Goal: Check status

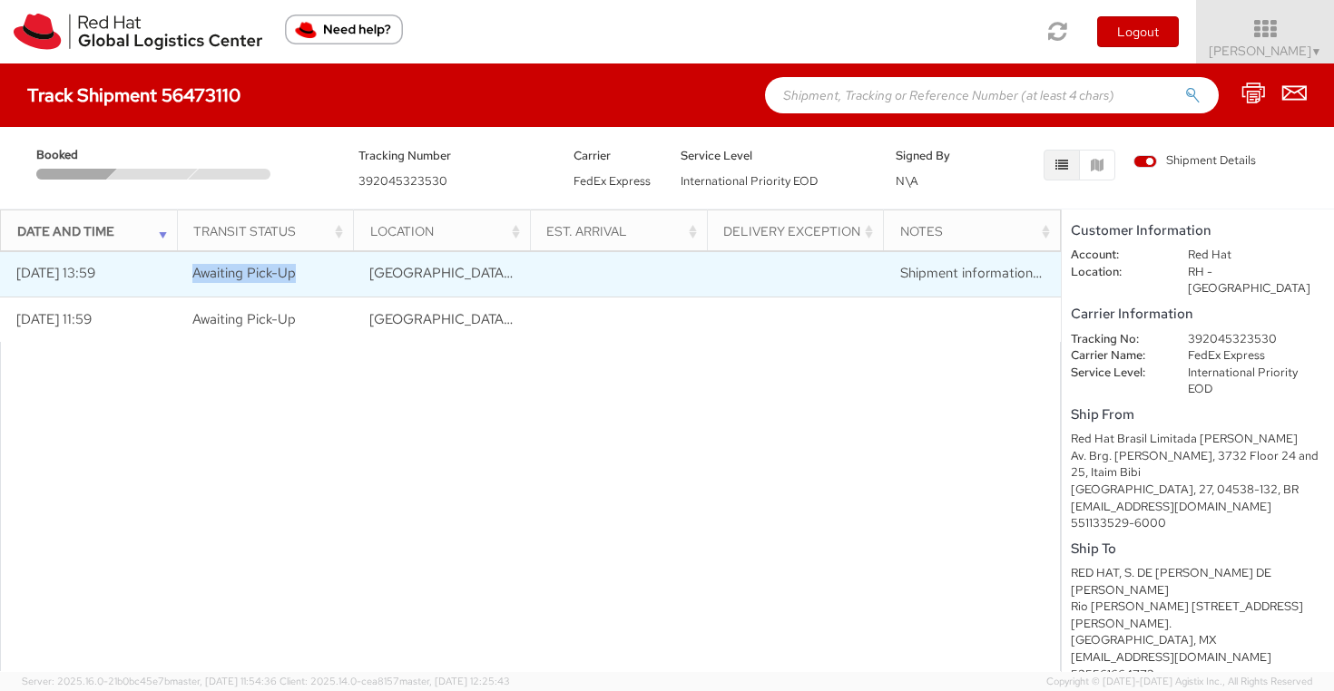
drag, startPoint x: 316, startPoint y: 274, endPoint x: 191, endPoint y: 277, distance: 124.3
click at [191, 277] on td "Awaiting Pick-Up" at bounding box center [265, 273] width 177 height 45
copy span "Awaiting Pick-Up"
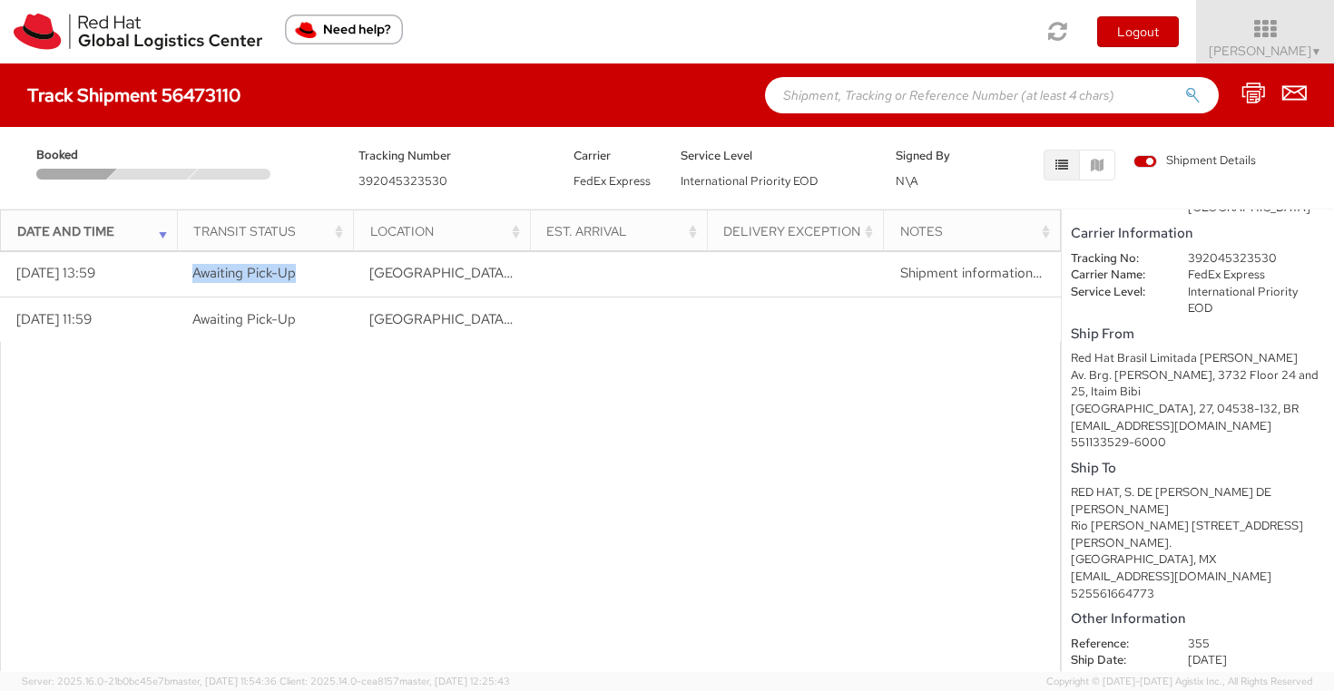
scroll to position [113, 0]
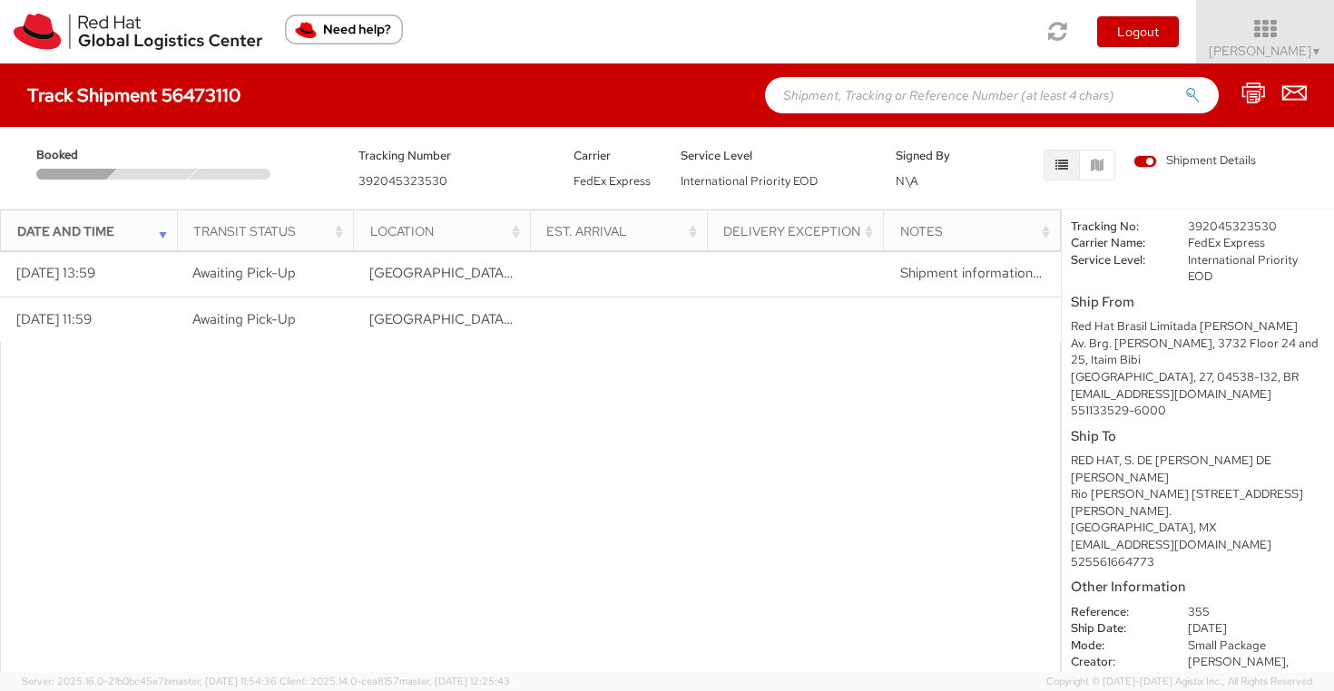
click at [1218, 621] on dd "[DATE]" at bounding box center [1256, 629] width 164 height 17
